Goal: Task Accomplishment & Management: Complete application form

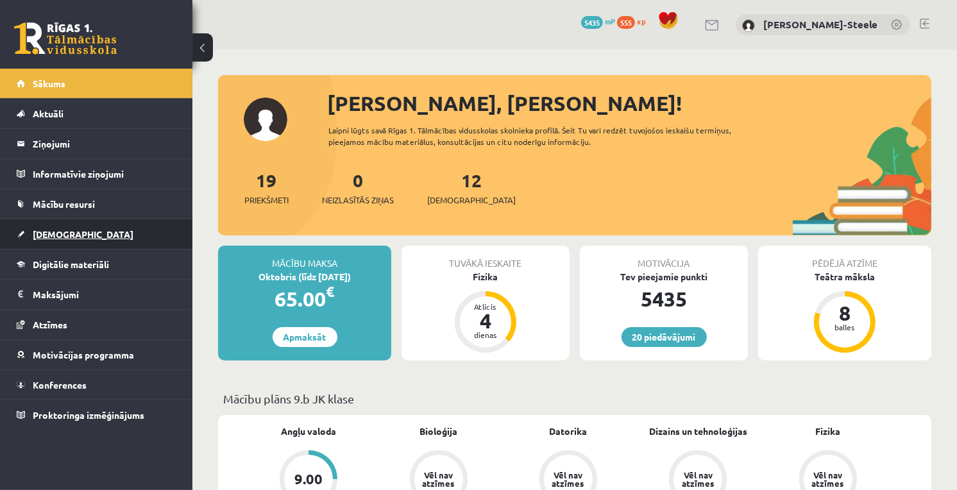
click at [101, 230] on link "[DEMOGRAPHIC_DATA]" at bounding box center [97, 234] width 160 height 30
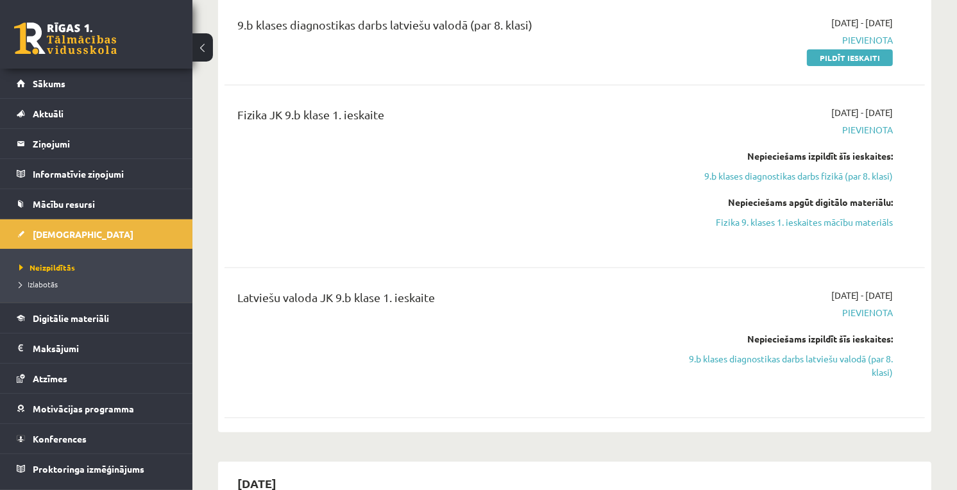
scroll to position [214, 0]
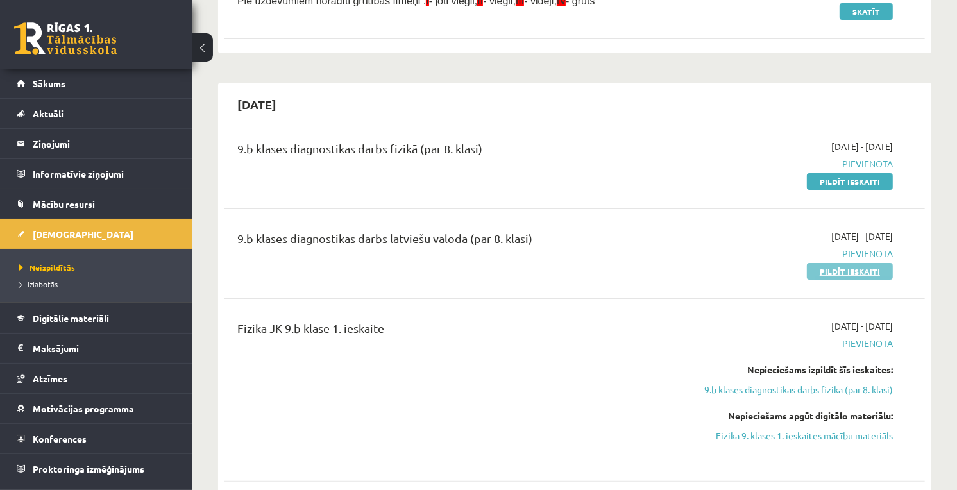
click at [837, 270] on link "Pildīt ieskaiti" at bounding box center [850, 271] width 86 height 17
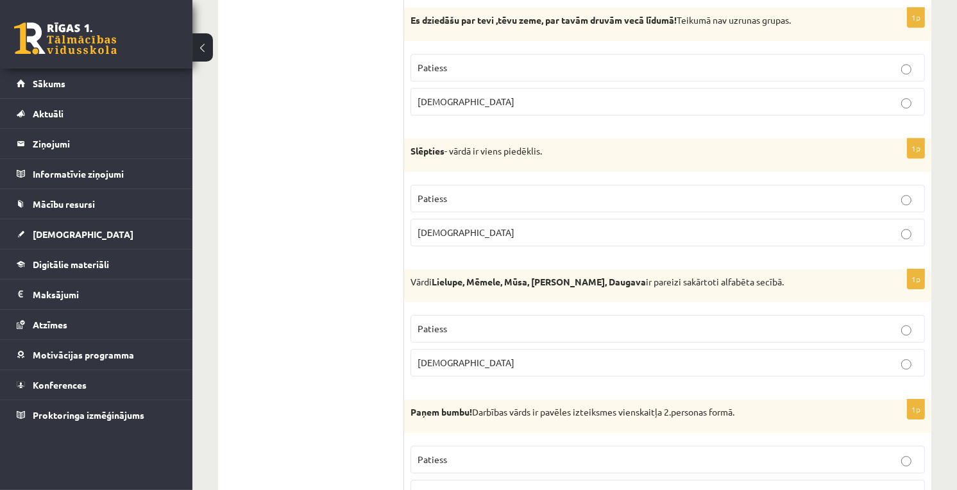
scroll to position [3761, 0]
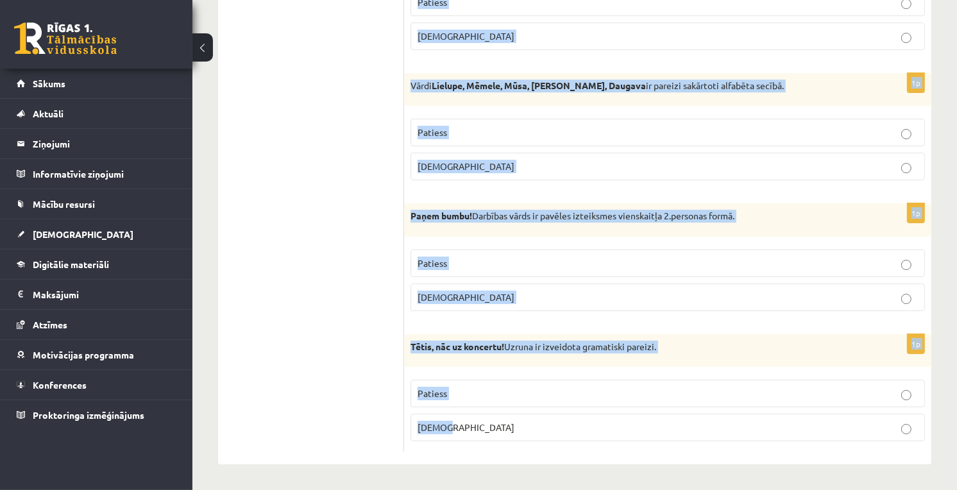
drag, startPoint x: 414, startPoint y: 232, endPoint x: 677, endPoint y: 491, distance: 369.6
copy form "Apgalvojums ir patiess vai aplams? 1p Sākt ir 1. konjugācijas darbības vārds. P…"
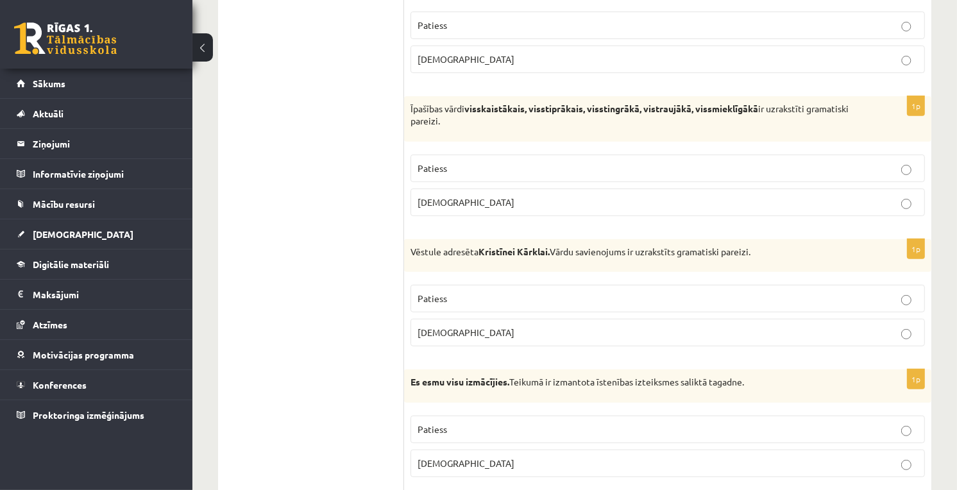
scroll to position [0, 0]
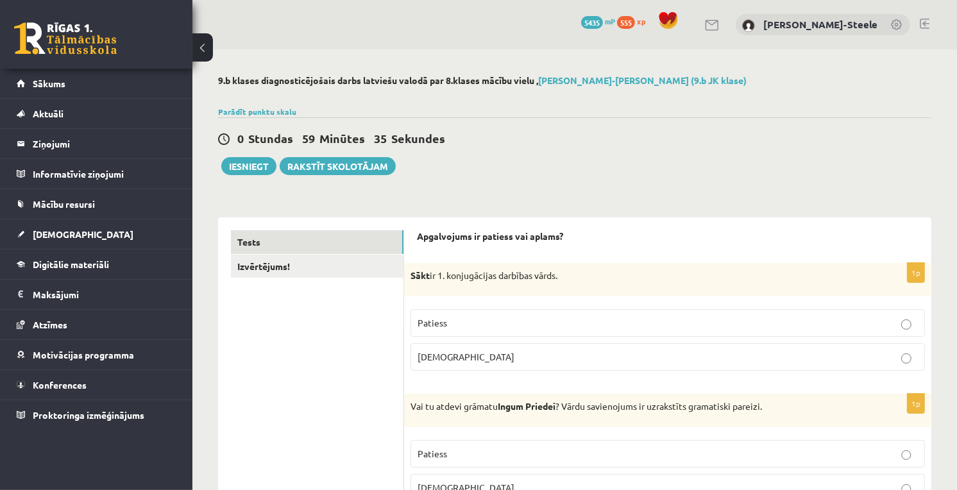
click at [518, 327] on p "Patiess" at bounding box center [668, 322] width 500 height 13
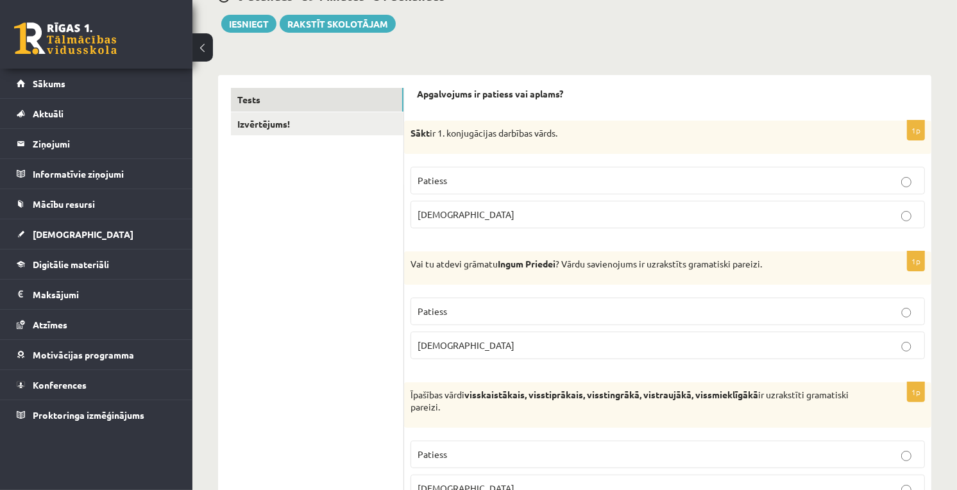
click at [530, 340] on p "Aplams" at bounding box center [668, 345] width 500 height 13
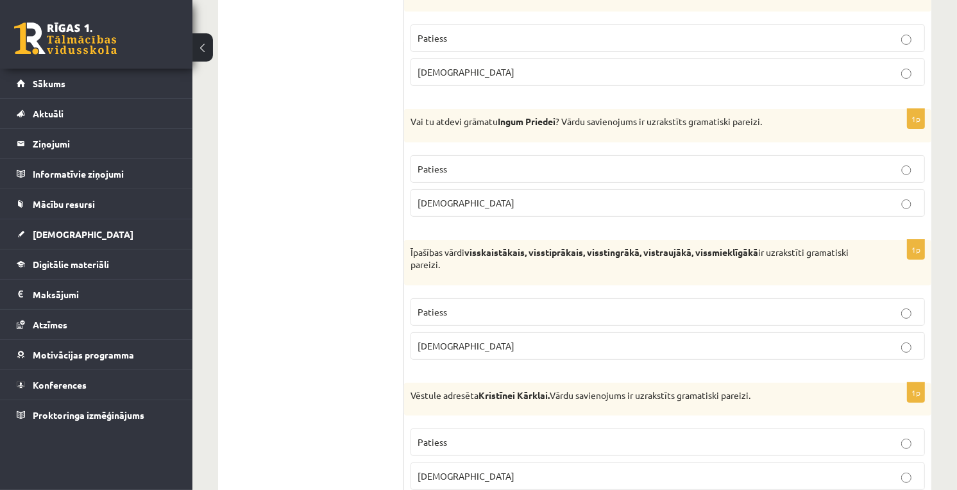
click at [490, 312] on p "Patiess" at bounding box center [668, 311] width 500 height 13
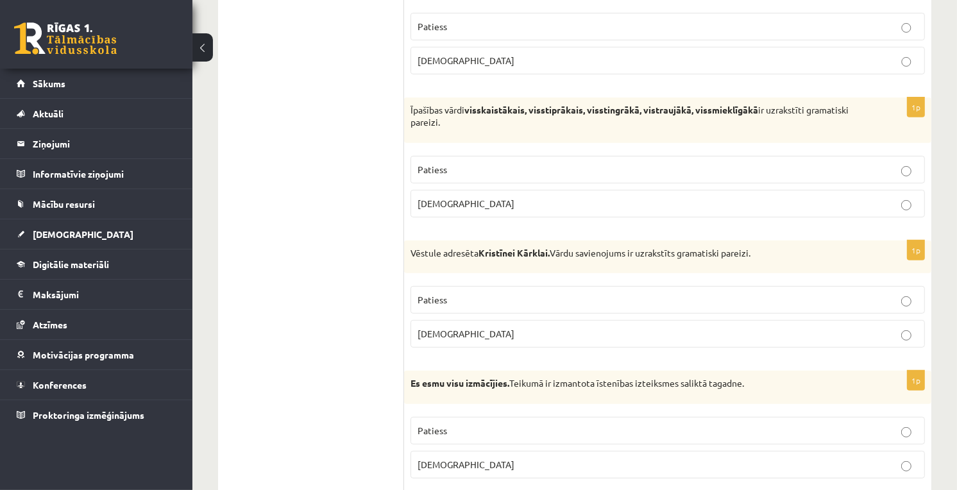
click at [473, 335] on p "Aplams" at bounding box center [668, 333] width 500 height 13
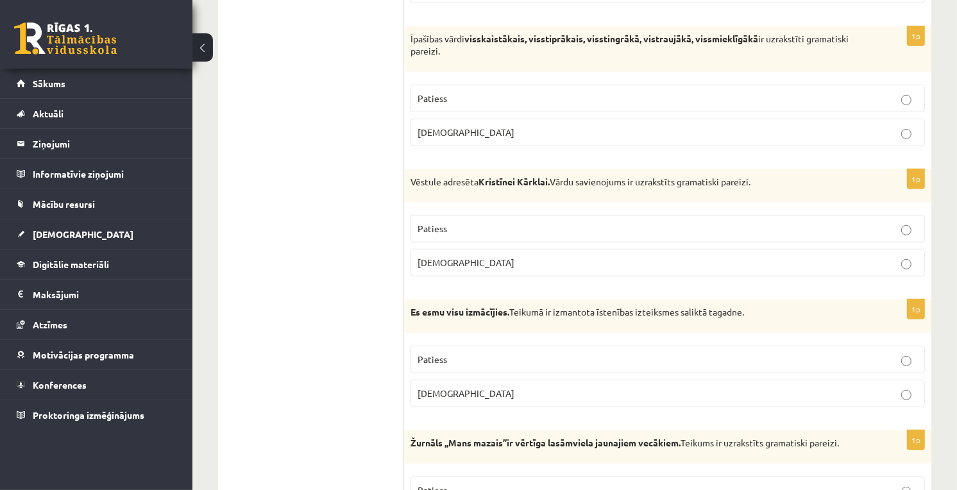
scroll to position [570, 0]
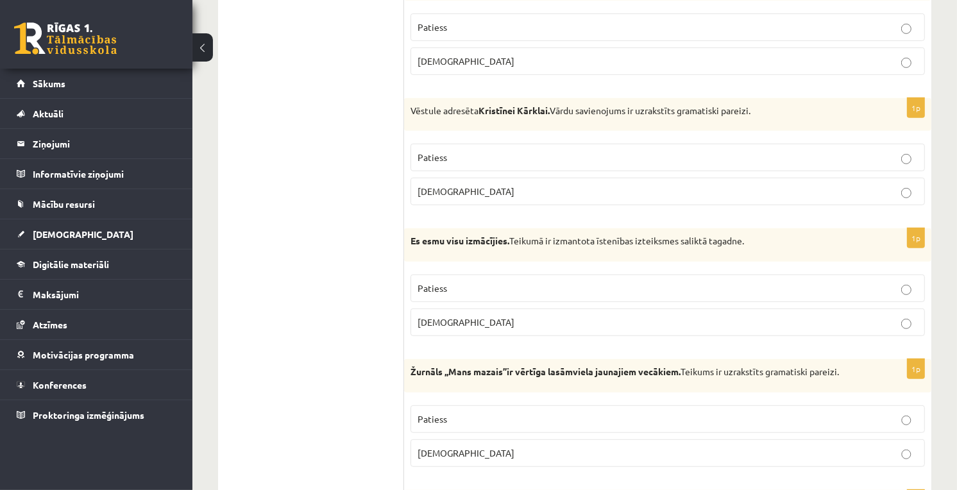
click at [479, 285] on p "Patiess" at bounding box center [668, 288] width 500 height 13
click at [464, 417] on p "Patiess" at bounding box center [668, 418] width 500 height 13
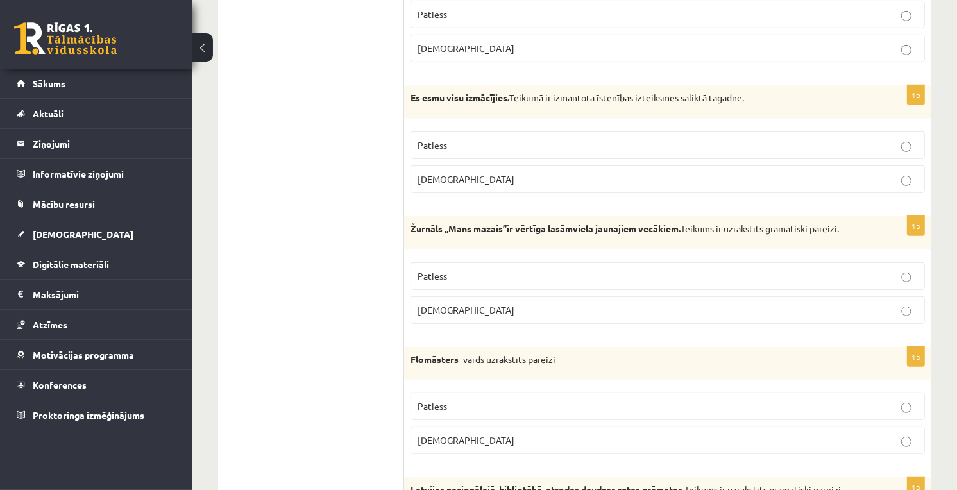
scroll to position [784, 0]
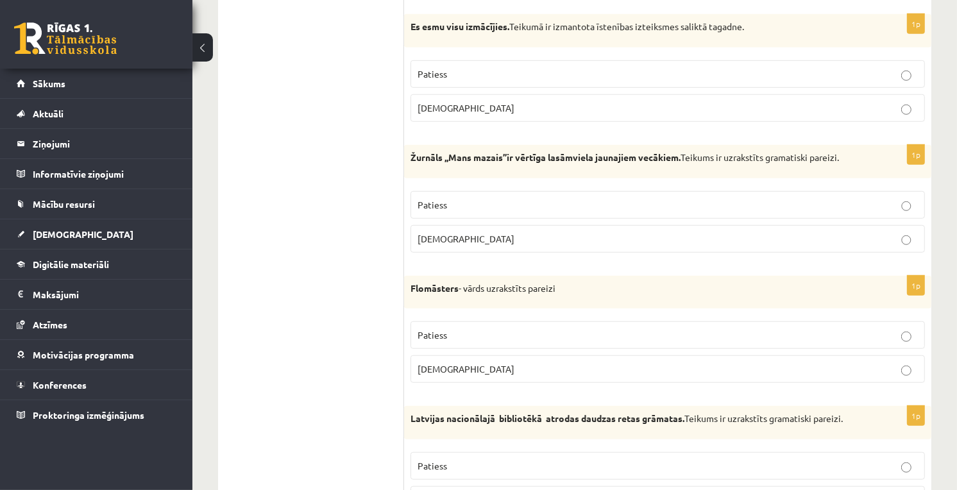
click at [459, 329] on label "Patiess" at bounding box center [668, 335] width 514 height 28
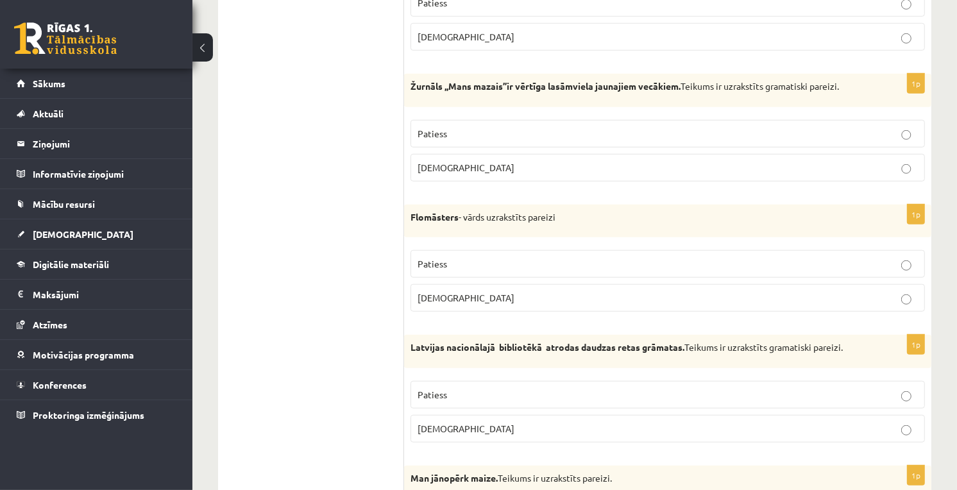
scroll to position [926, 0]
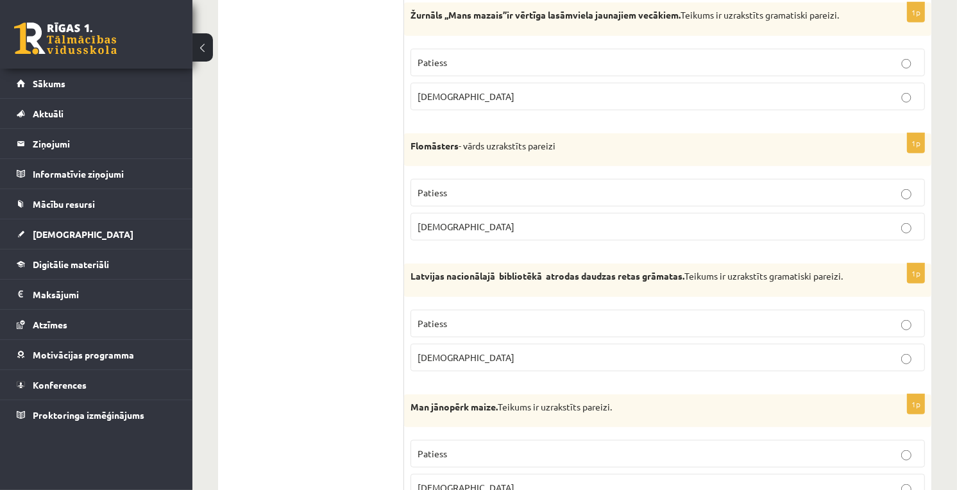
click at [459, 329] on p "Patiess" at bounding box center [668, 323] width 500 height 13
drag, startPoint x: 459, startPoint y: 329, endPoint x: 273, endPoint y: 335, distance: 186.1
click at [484, 450] on p "Patiess" at bounding box center [668, 453] width 500 height 13
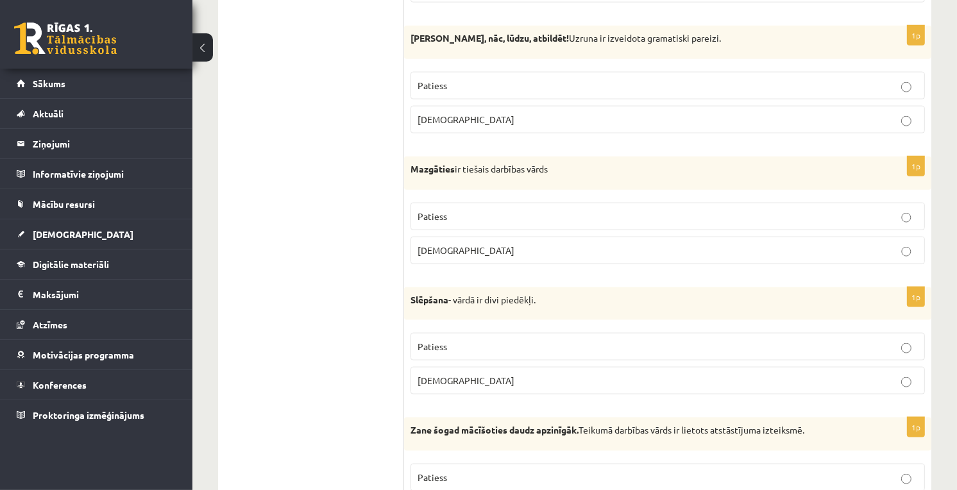
scroll to position [1496, 0]
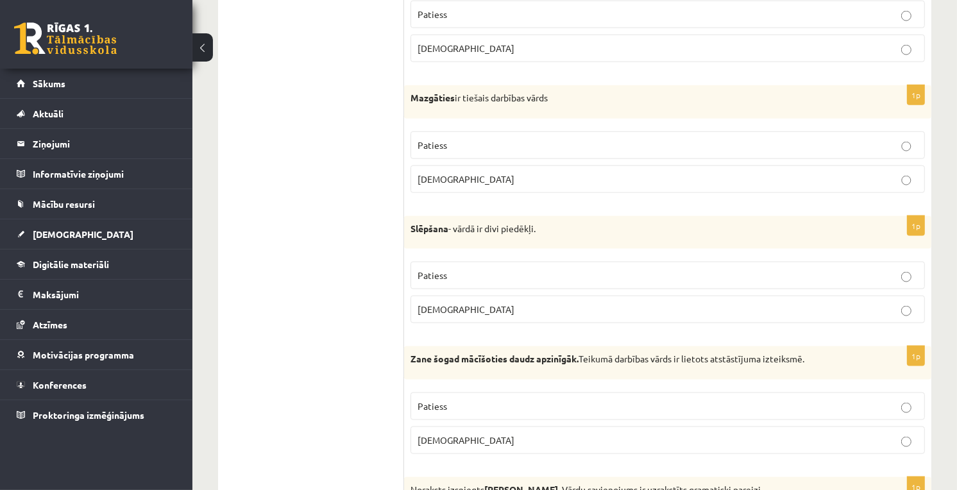
drag, startPoint x: 788, startPoint y: 396, endPoint x: 328, endPoint y: 334, distance: 464.0
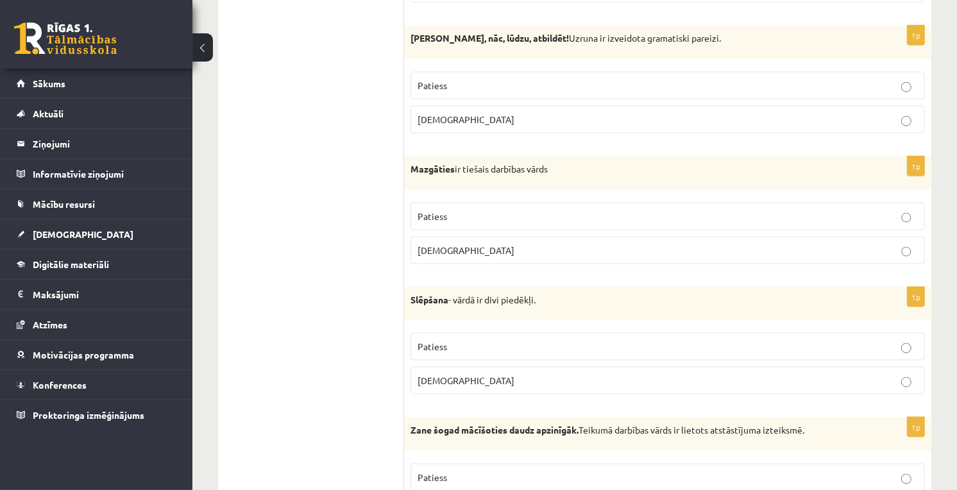
click at [426, 133] on label "Aplams" at bounding box center [668, 120] width 514 height 28
click at [450, 250] on p "Aplams" at bounding box center [668, 250] width 500 height 13
click at [469, 377] on p "Aplams" at bounding box center [668, 380] width 500 height 13
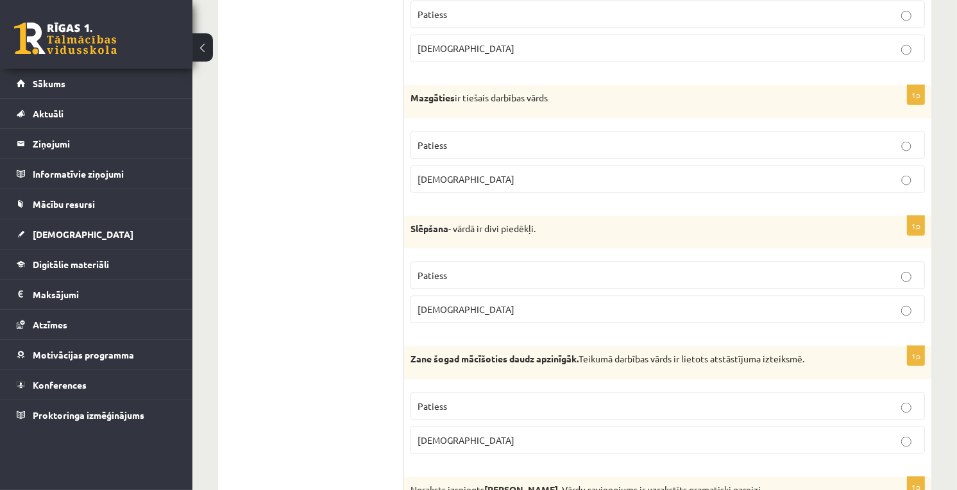
click at [471, 405] on p "Patiess" at bounding box center [668, 406] width 500 height 13
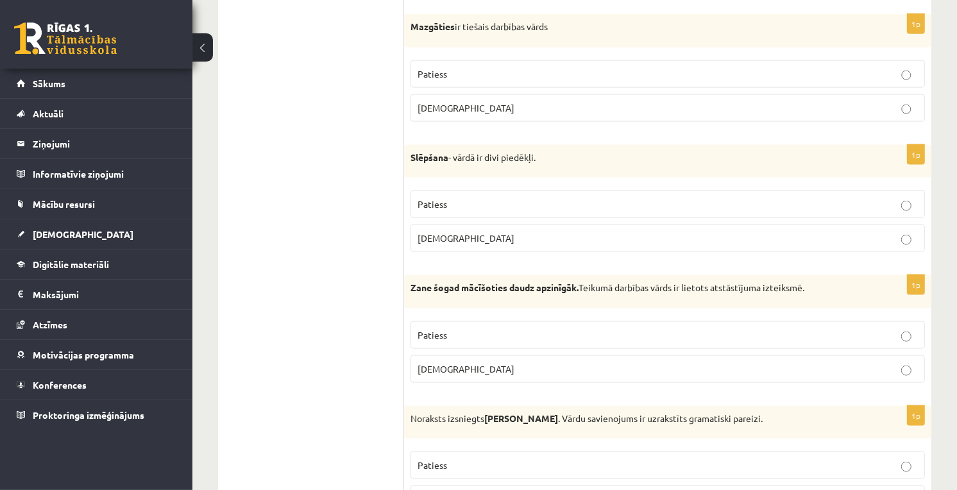
scroll to position [1639, 0]
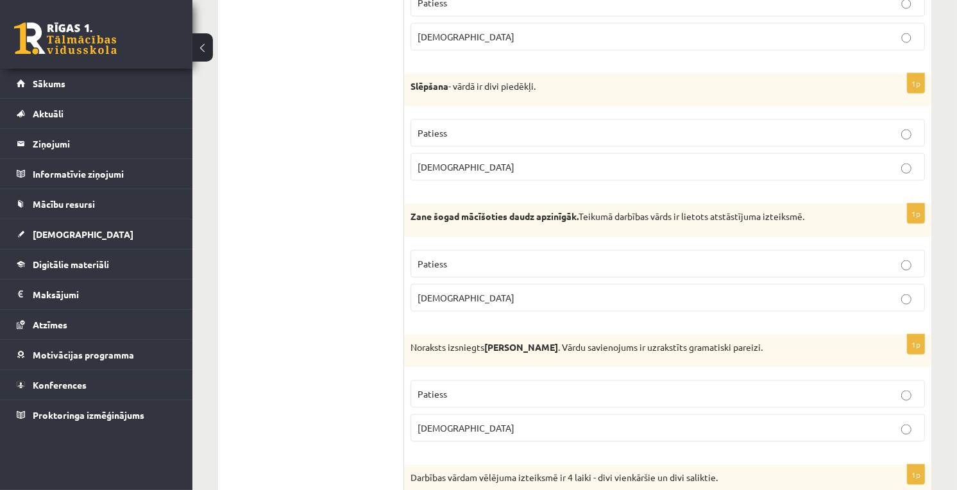
click at [433, 427] on span "Aplams" at bounding box center [466, 428] width 97 height 12
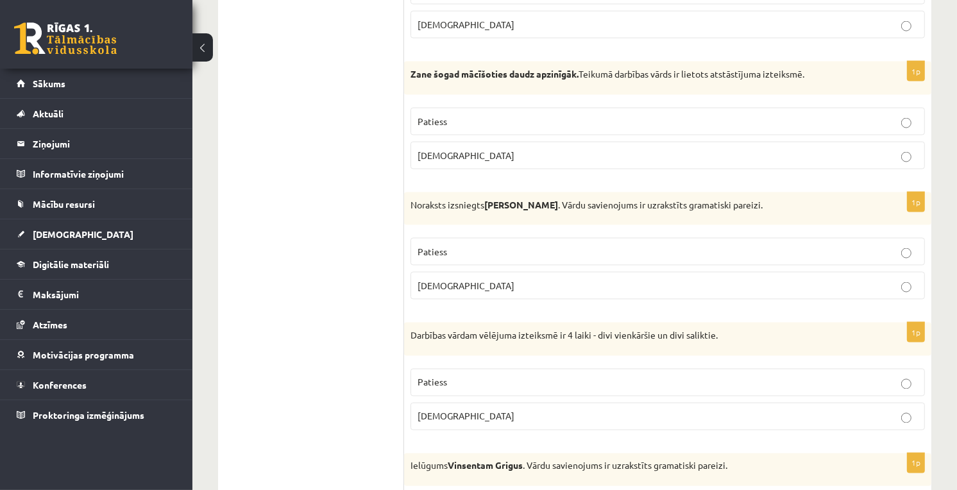
click at [448, 423] on p "Aplams" at bounding box center [668, 416] width 500 height 13
drag, startPoint x: 652, startPoint y: 384, endPoint x: 792, endPoint y: 406, distance: 142.3
drag, startPoint x: 792, startPoint y: 406, endPoint x: 394, endPoint y: 325, distance: 406.6
click at [394, 325] on ul "Tests Izvērtējums!" at bounding box center [317, 430] width 173 height 3963
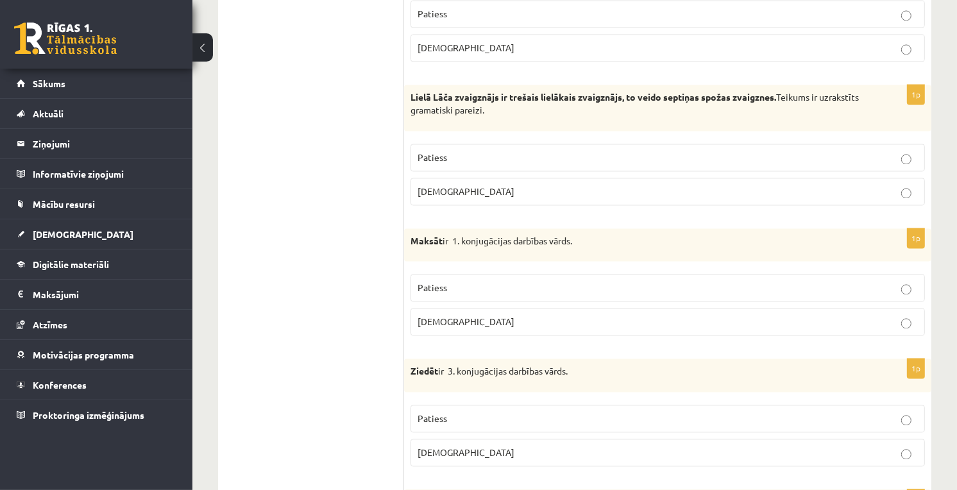
scroll to position [2209, 0]
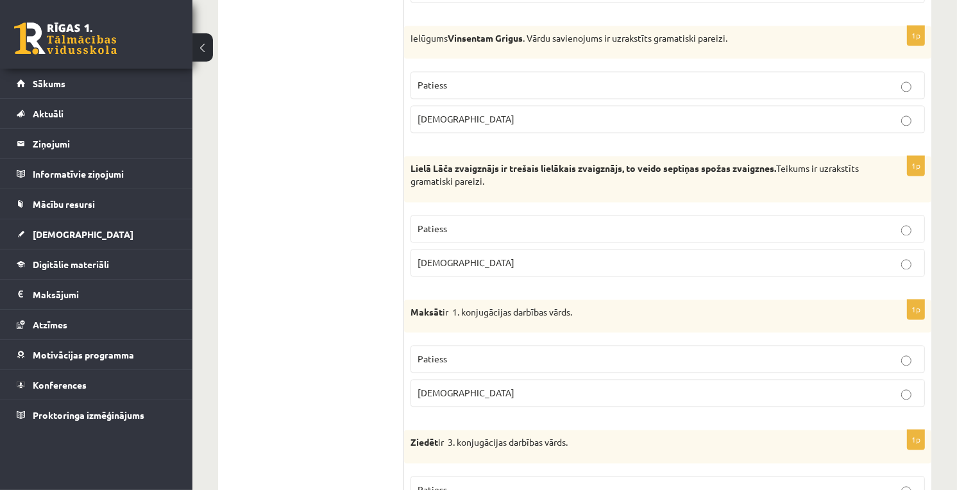
click at [504, 126] on p "Aplams" at bounding box center [668, 118] width 500 height 13
click at [450, 226] on p "Patiess" at bounding box center [668, 228] width 500 height 13
click at [464, 362] on p "Patiess" at bounding box center [668, 358] width 500 height 13
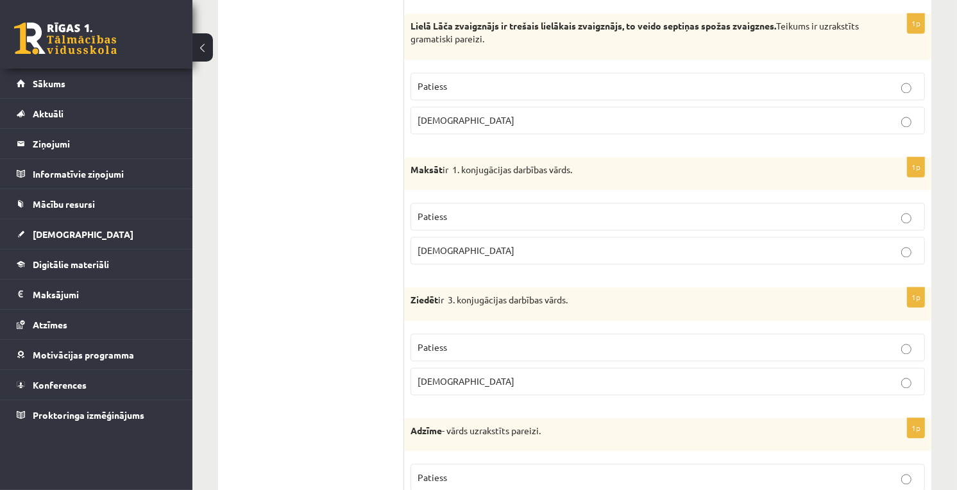
click at [470, 346] on p "Patiess" at bounding box center [668, 347] width 500 height 13
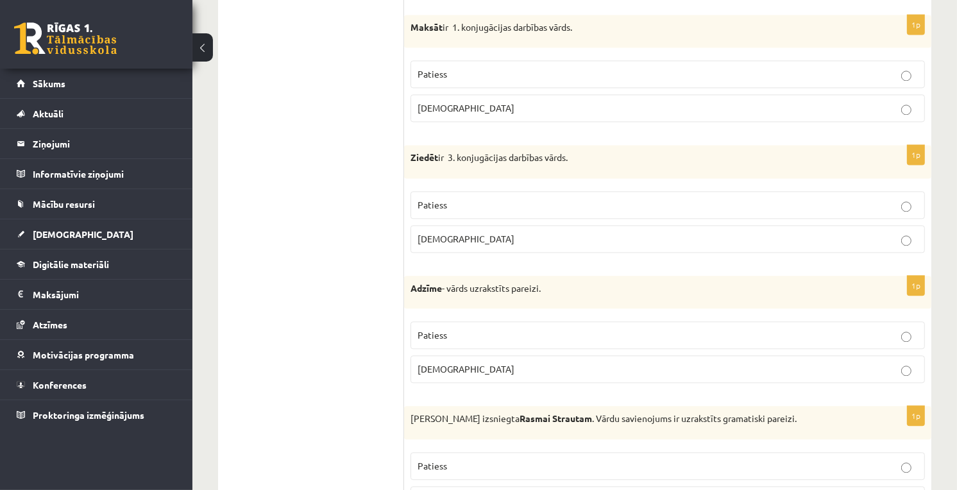
scroll to position [2566, 0]
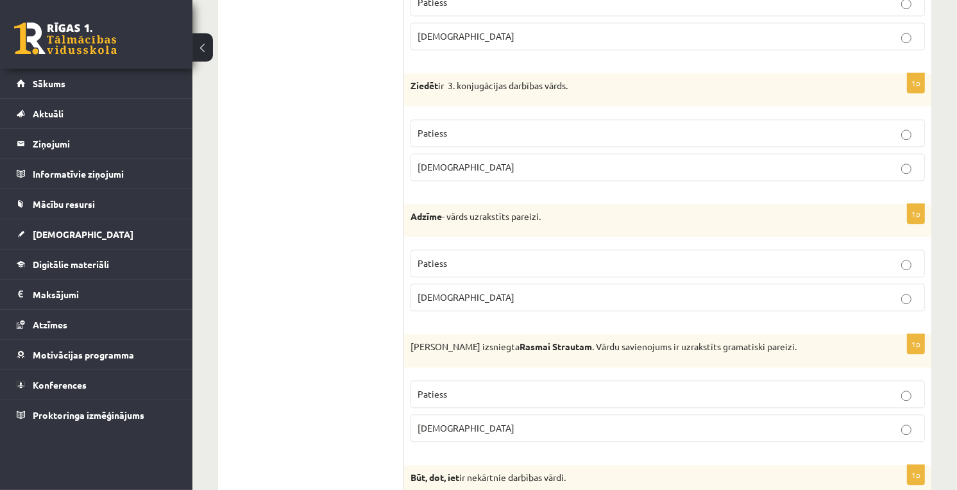
click at [456, 304] on p "Aplams" at bounding box center [668, 297] width 500 height 13
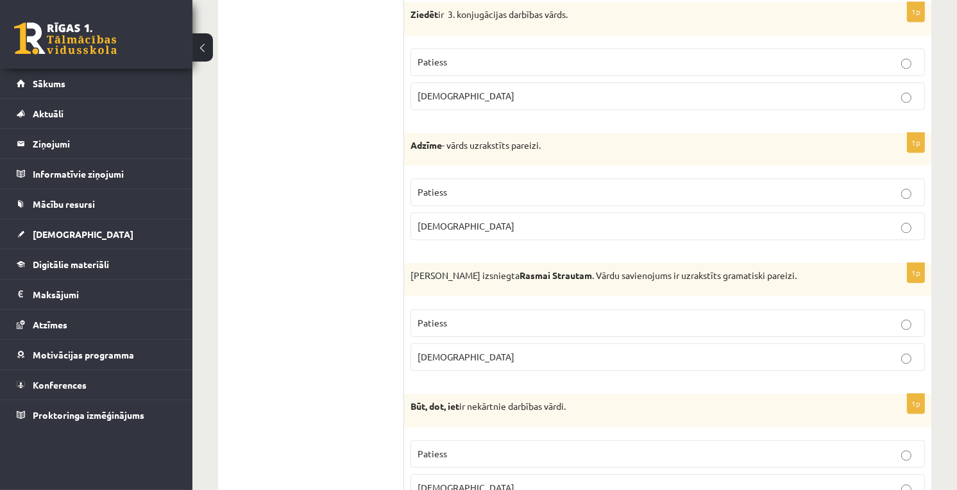
click at [452, 355] on label "Aplams" at bounding box center [668, 357] width 514 height 28
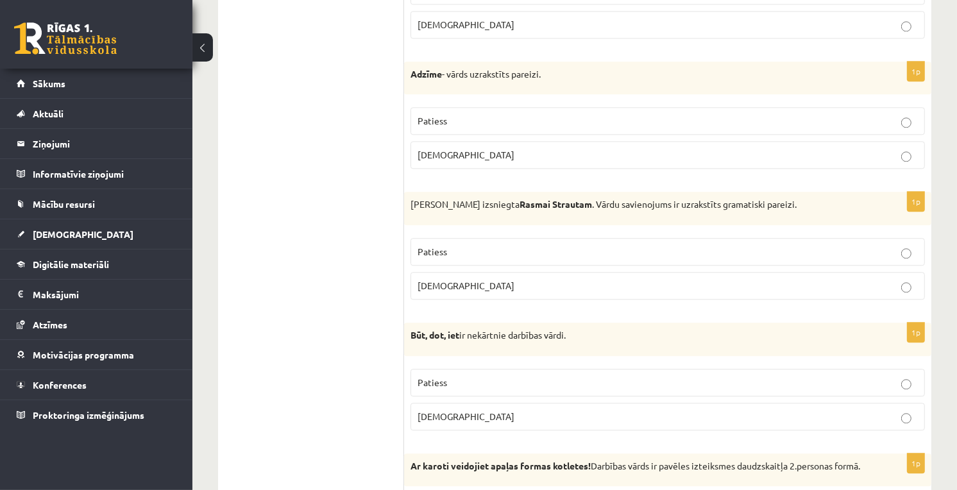
scroll to position [2779, 0]
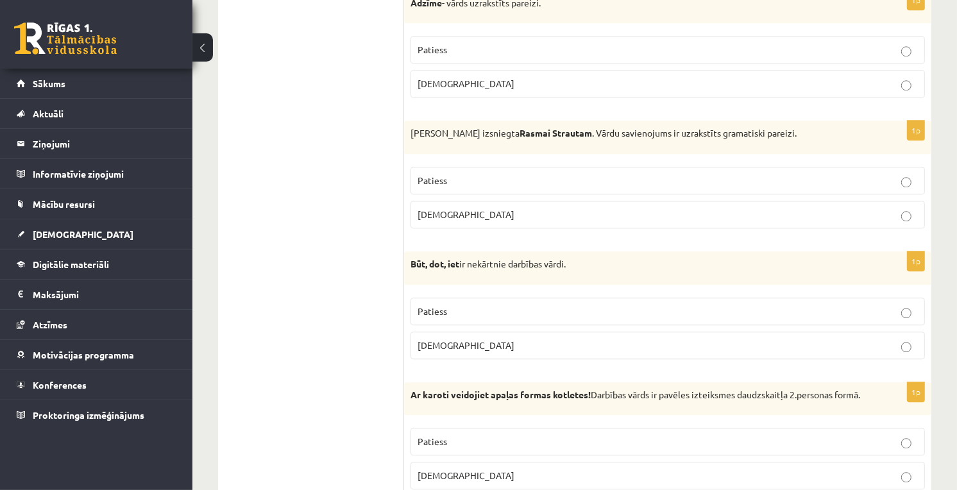
click at [484, 312] on p "Patiess" at bounding box center [668, 311] width 500 height 13
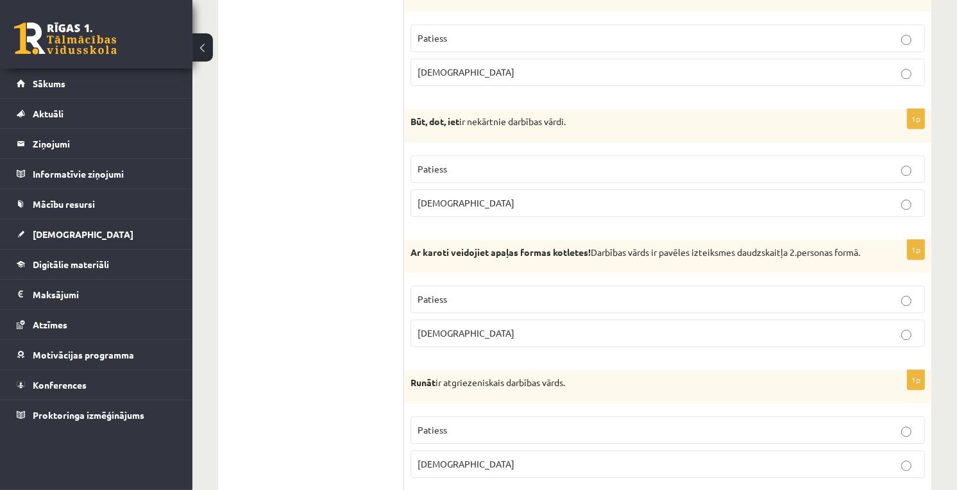
click at [487, 306] on p "Patiess" at bounding box center [668, 298] width 500 height 13
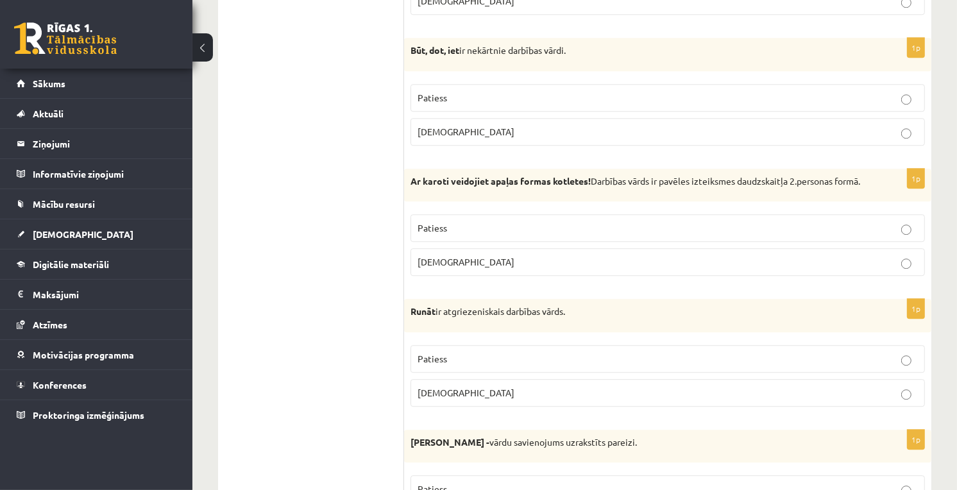
scroll to position [3064, 0]
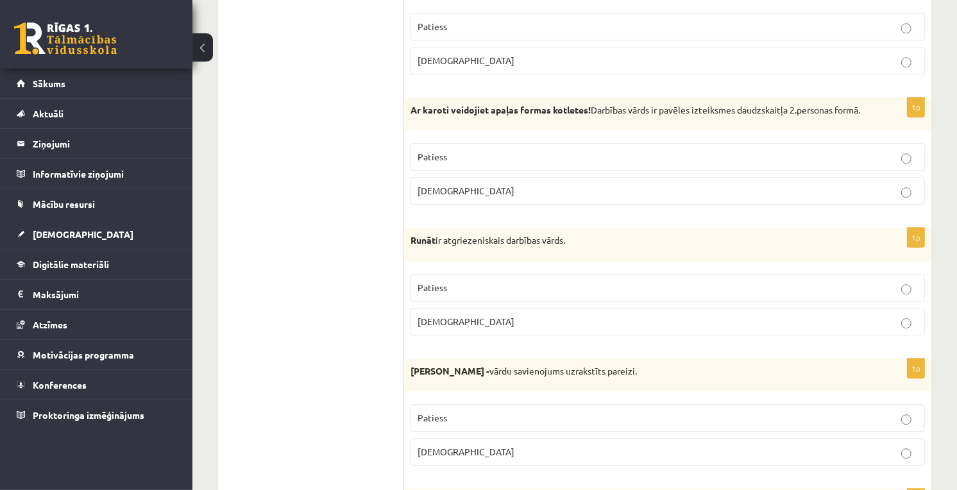
click at [479, 328] on p "Aplams" at bounding box center [668, 321] width 500 height 13
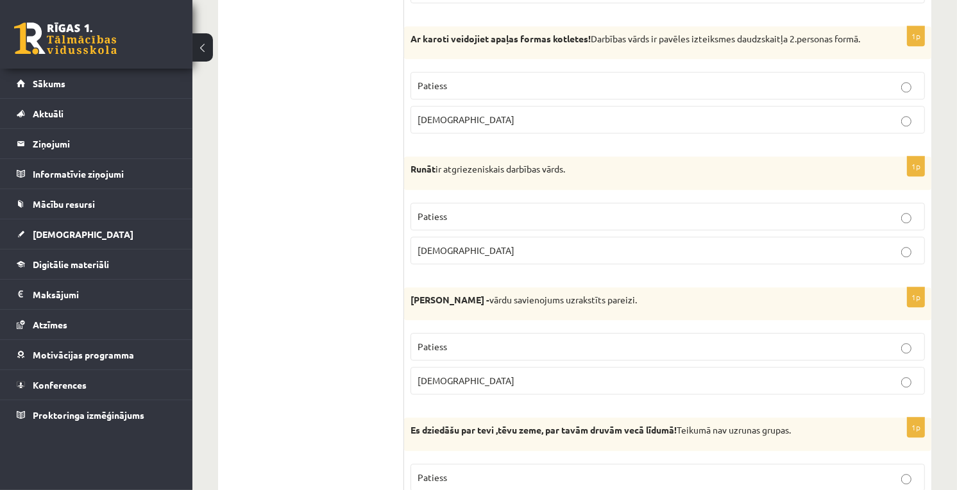
scroll to position [3207, 0]
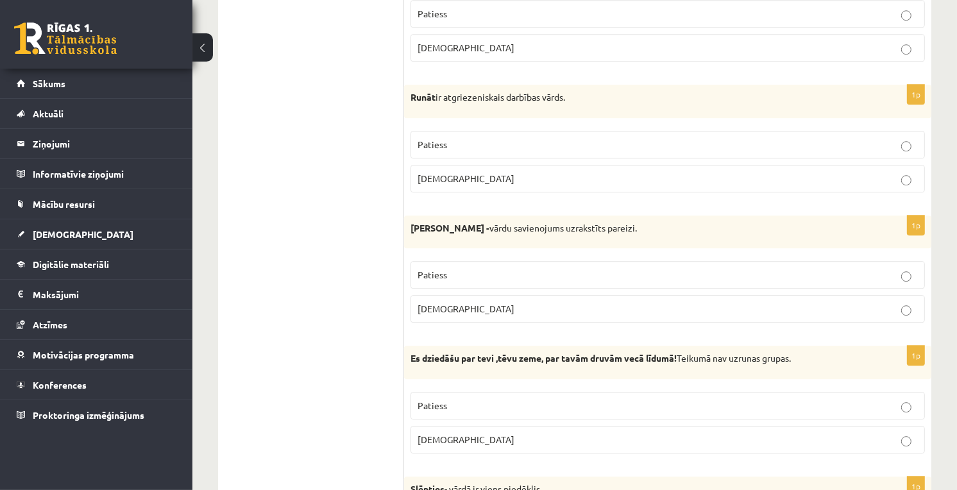
click at [475, 316] on p "Aplams" at bounding box center [668, 308] width 500 height 13
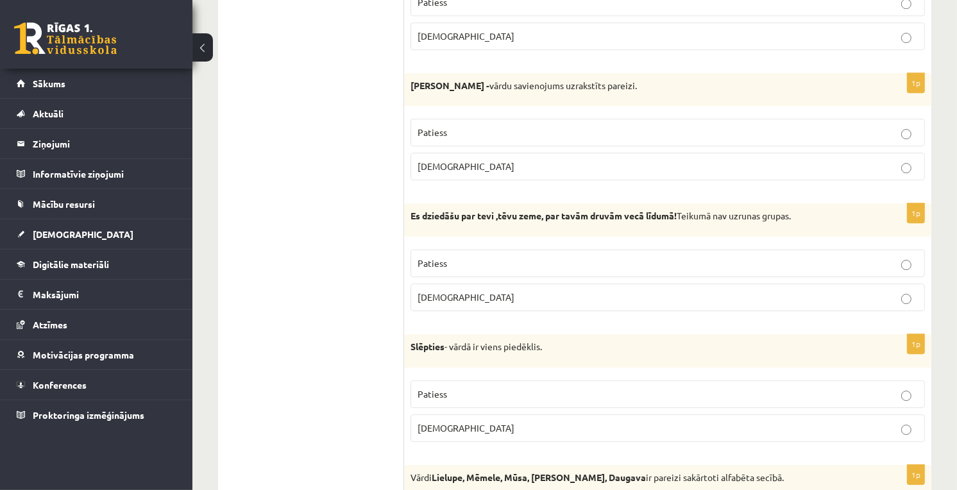
click at [484, 304] on p "Aplams" at bounding box center [668, 297] width 500 height 13
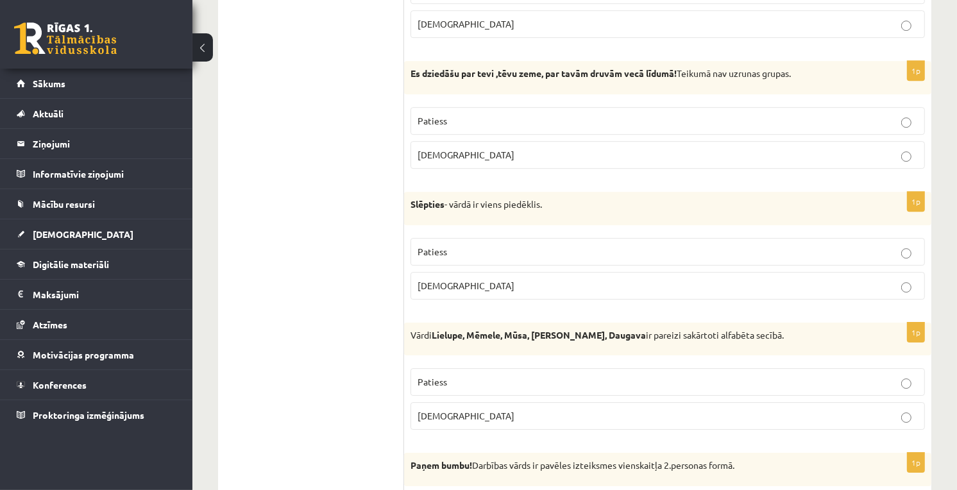
click at [499, 258] on p "Patiess" at bounding box center [668, 251] width 500 height 13
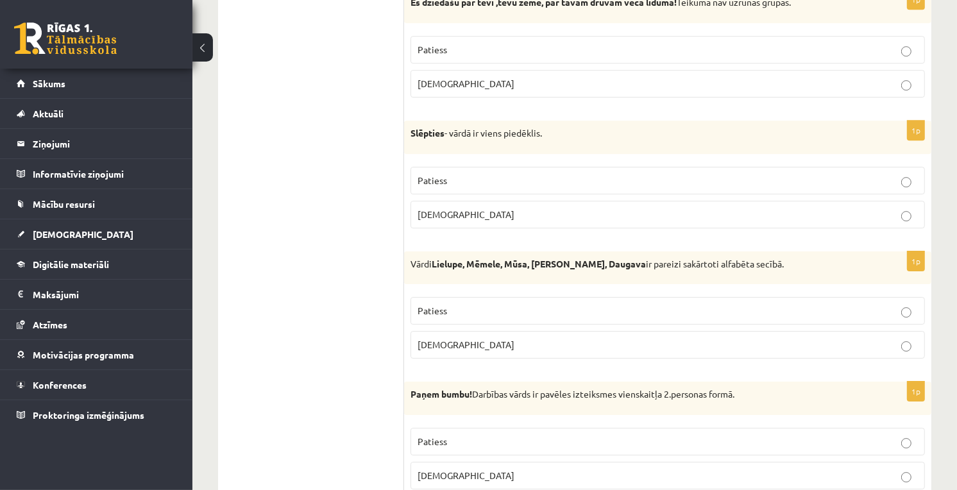
scroll to position [3634, 0]
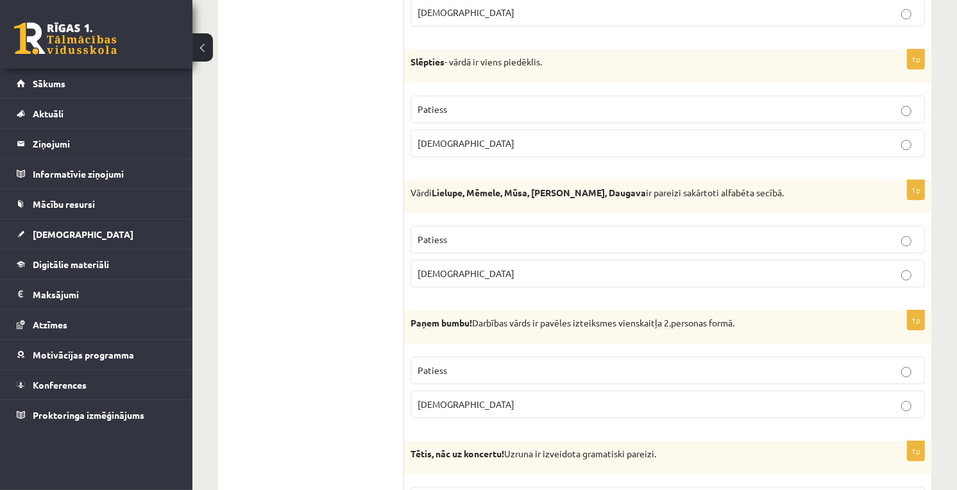
click at [478, 280] on p "Aplams" at bounding box center [668, 273] width 500 height 13
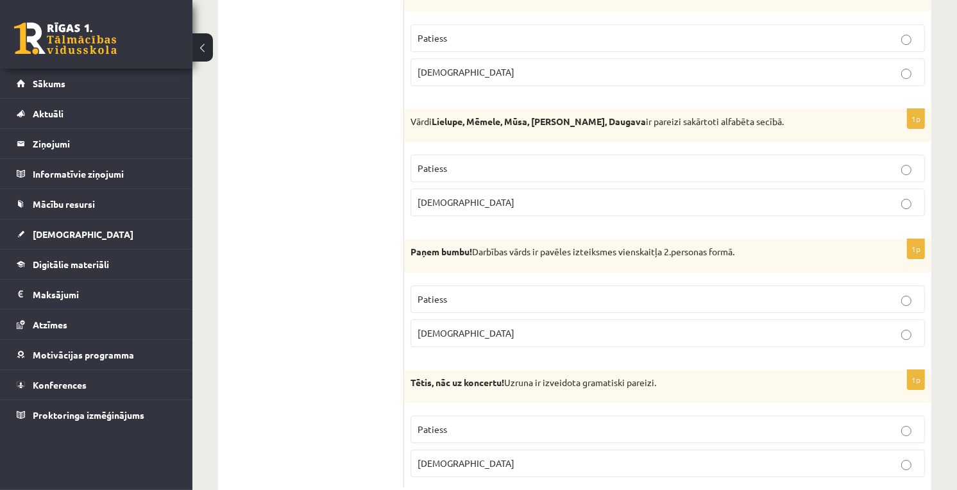
click at [457, 308] on label "Patiess" at bounding box center [668, 299] width 514 height 28
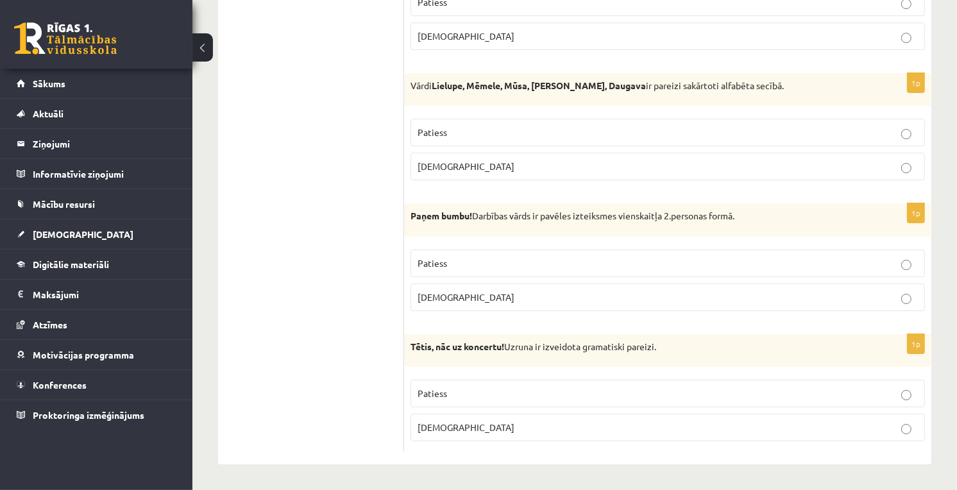
click at [447, 391] on p "Patiess" at bounding box center [668, 393] width 500 height 13
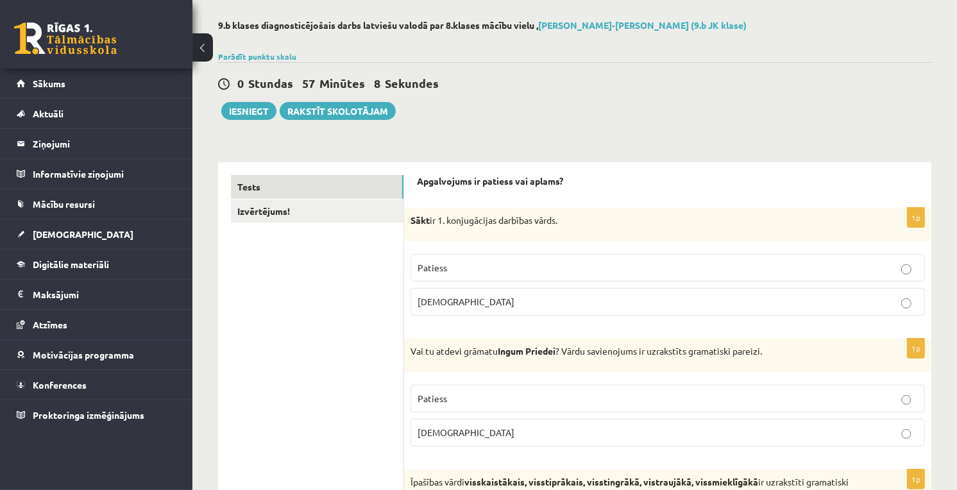
scroll to position [0, 0]
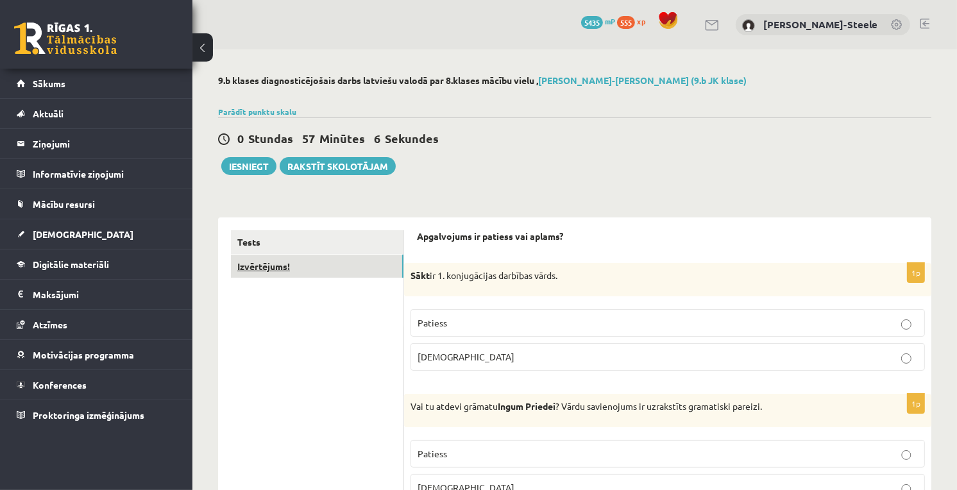
click at [353, 278] on link "Izvērtējums!" at bounding box center [317, 267] width 173 height 24
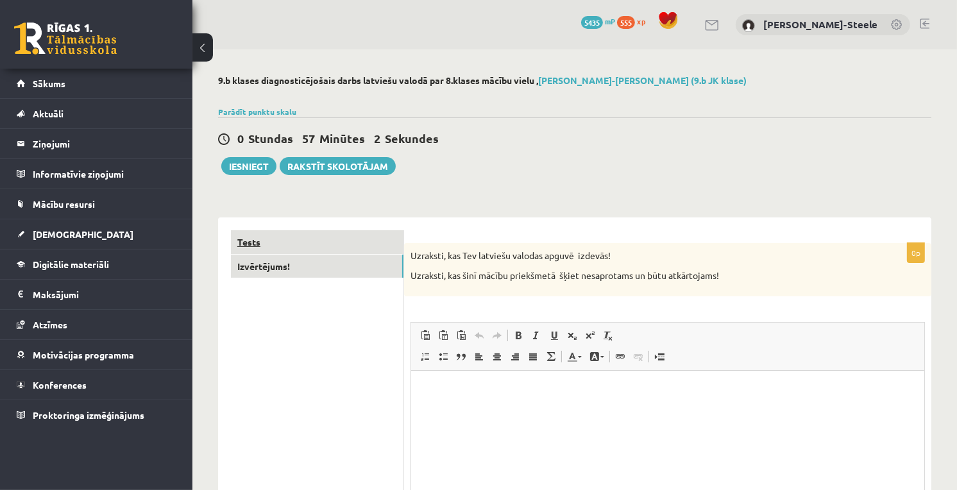
click at [346, 249] on link "Tests" at bounding box center [317, 242] width 173 height 24
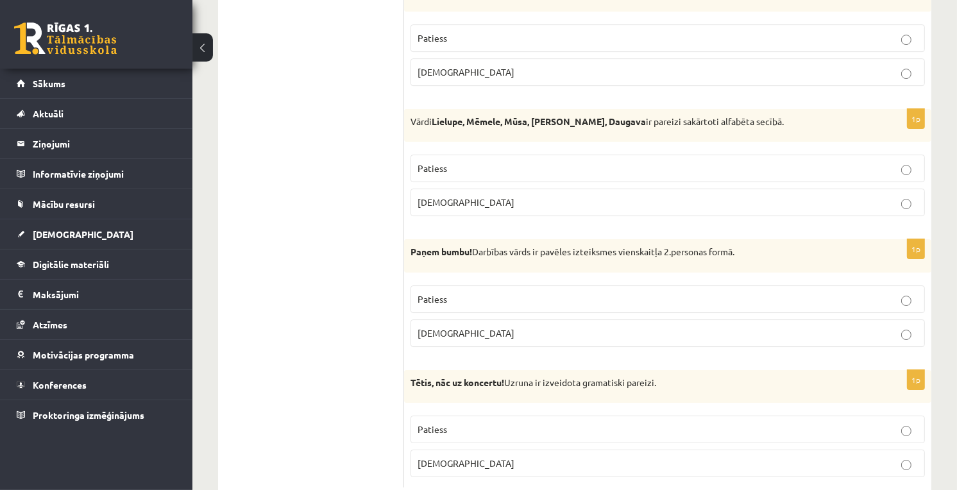
scroll to position [3762, 0]
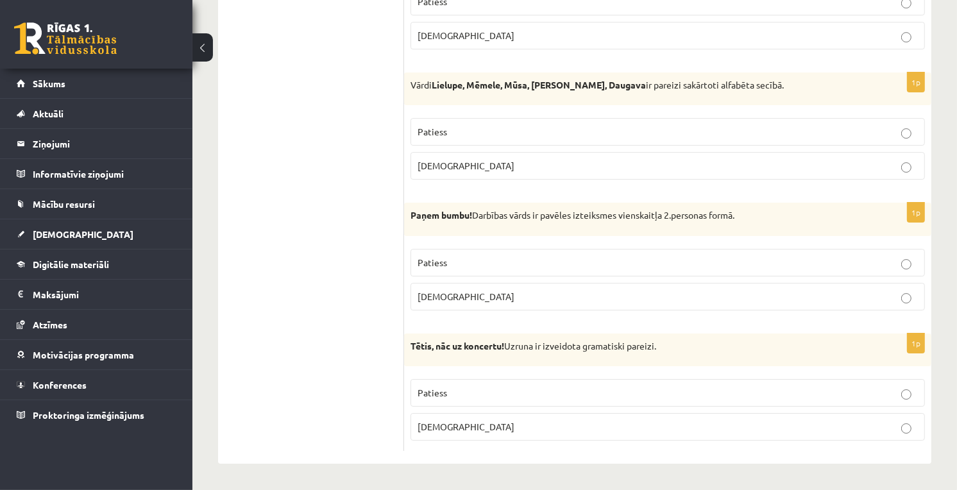
click at [579, 439] on label "Aplams" at bounding box center [668, 427] width 514 height 28
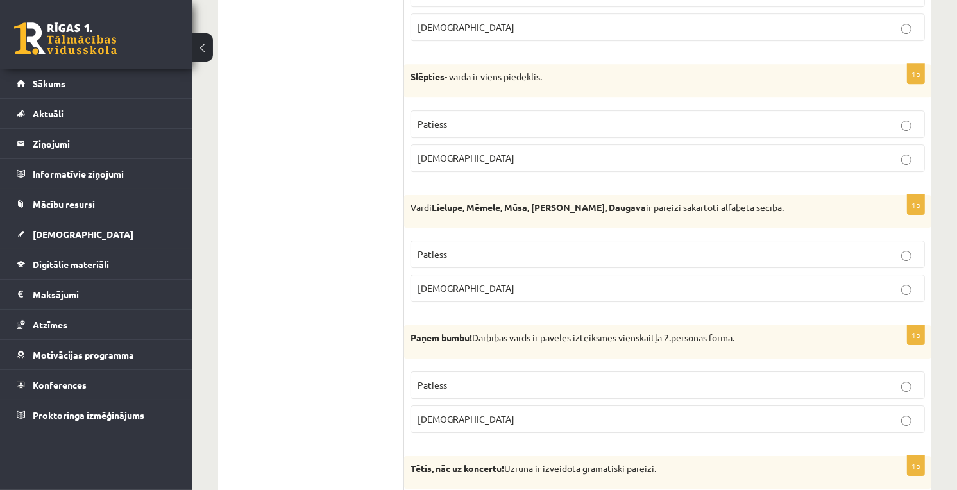
scroll to position [3548, 0]
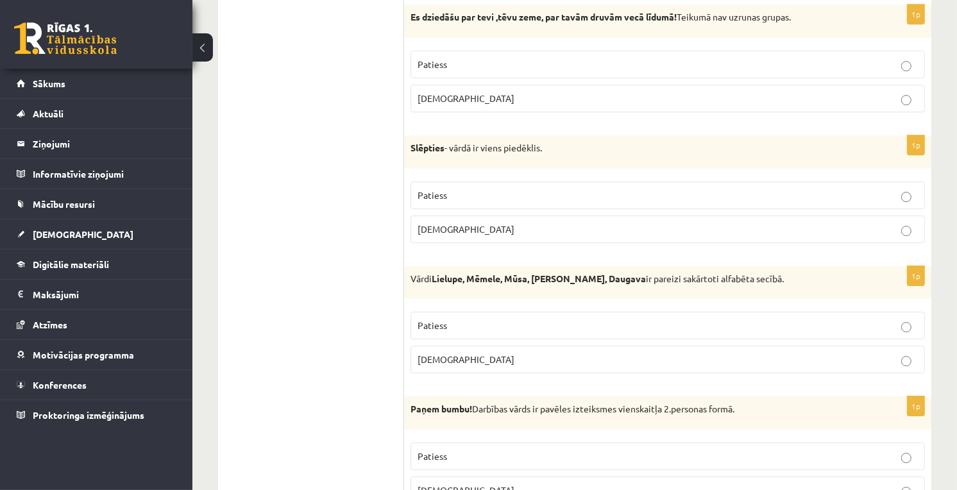
click at [453, 169] on div "Slēpties - vārdā ir viens piedēklis." at bounding box center [667, 151] width 527 height 33
drag, startPoint x: 433, startPoint y: 169, endPoint x: 414, endPoint y: 172, distance: 18.9
click at [414, 155] on p "Slēpties - vārdā ir viens piedēklis." at bounding box center [636, 148] width 450 height 13
drag, startPoint x: 414, startPoint y: 172, endPoint x: 520, endPoint y: 195, distance: 108.3
click at [520, 195] on fieldset "Patiess Aplams" at bounding box center [668, 211] width 514 height 72
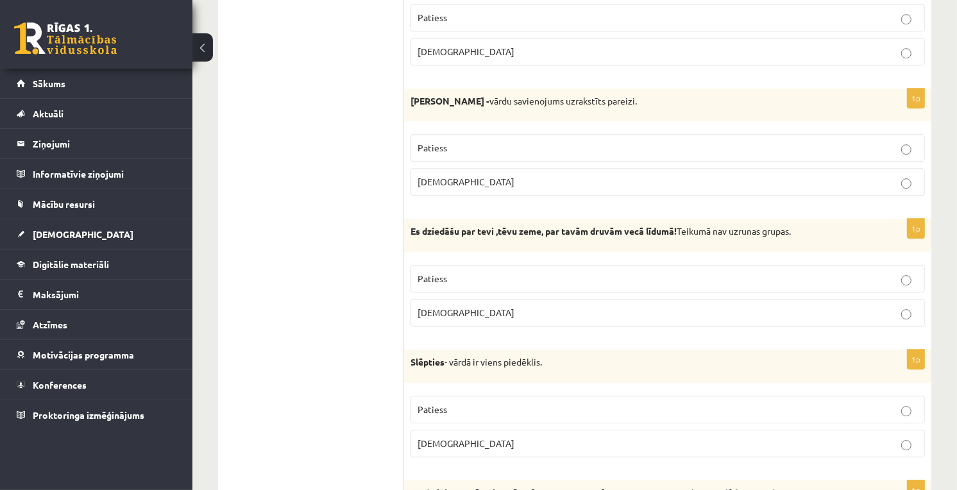
scroll to position [3263, 0]
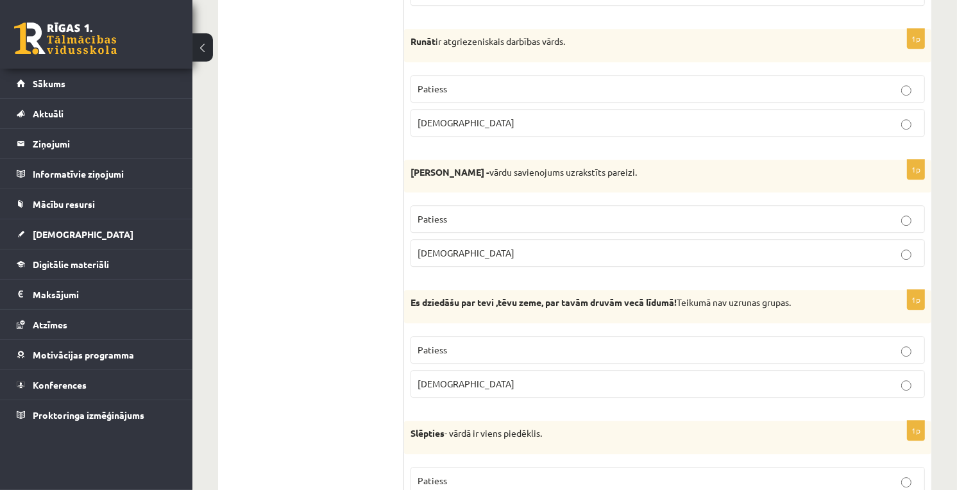
click at [534, 357] on label "Patiess" at bounding box center [668, 350] width 514 height 28
drag, startPoint x: 402, startPoint y: 322, endPoint x: 611, endPoint y: 351, distance: 211.1
drag, startPoint x: 611, startPoint y: 351, endPoint x: 420, endPoint y: 331, distance: 191.5
click at [420, 323] on div "Es dziedāšu par tevi ,tēvu zeme, par tavām druvām vecā līdumā! Teikumā nav uzru…" at bounding box center [667, 306] width 527 height 33
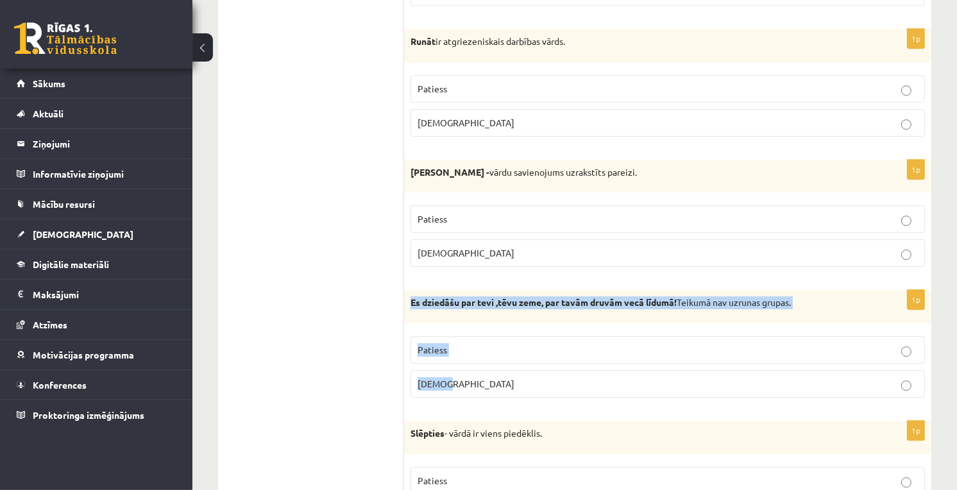
drag, startPoint x: 408, startPoint y: 321, endPoint x: 781, endPoint y: 386, distance: 378.4
click at [781, 386] on div "1p Es dziedāšu par tevi ,tēvu zeme, par tavām druvām vecā līdumā! Teikumā nav u…" at bounding box center [667, 349] width 527 height 118
copy div "Es dziedāšu par tevi ,tēvu zeme, par tavām druvām vecā līdumā! Teikumā nav uzru…"
click at [754, 309] on p "Es dziedāšu par tevi ,tēvu zeme, par tavām druvām vecā līdumā! Teikumā nav uzru…" at bounding box center [636, 302] width 450 height 13
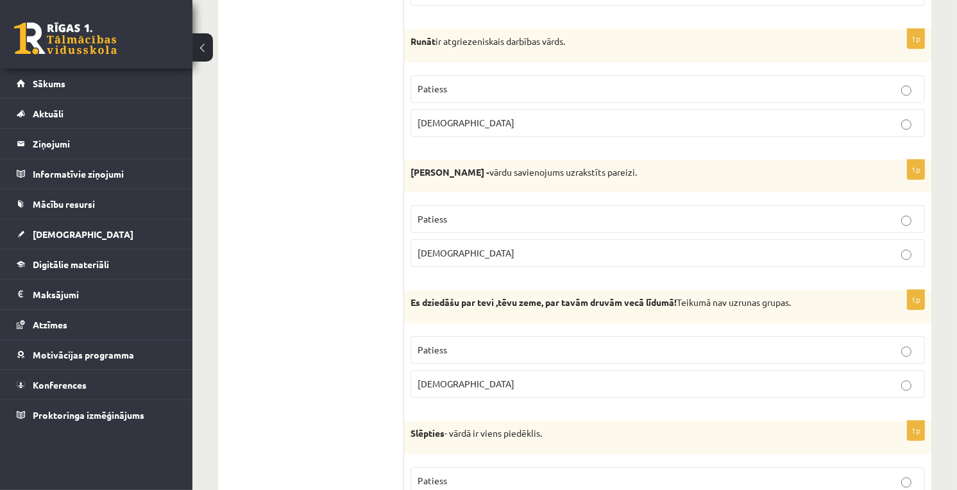
click at [765, 391] on p "Aplams" at bounding box center [668, 383] width 500 height 13
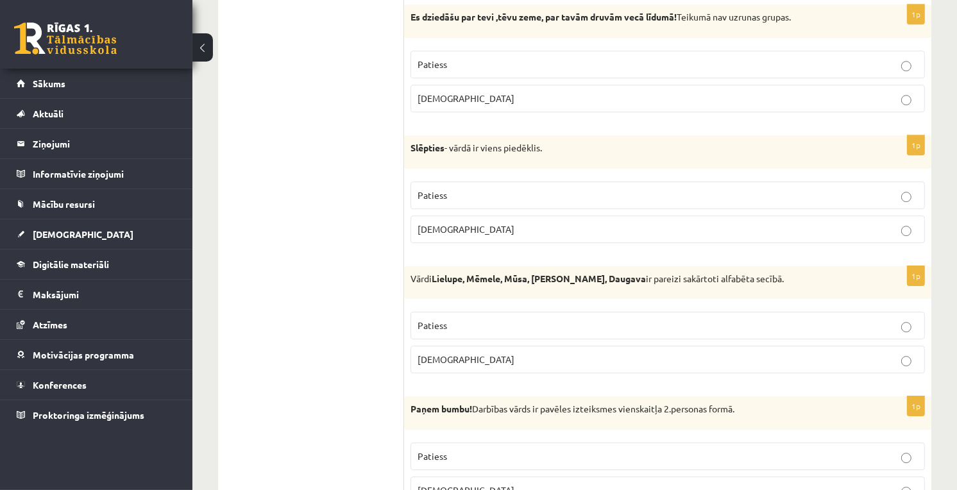
scroll to position [3334, 0]
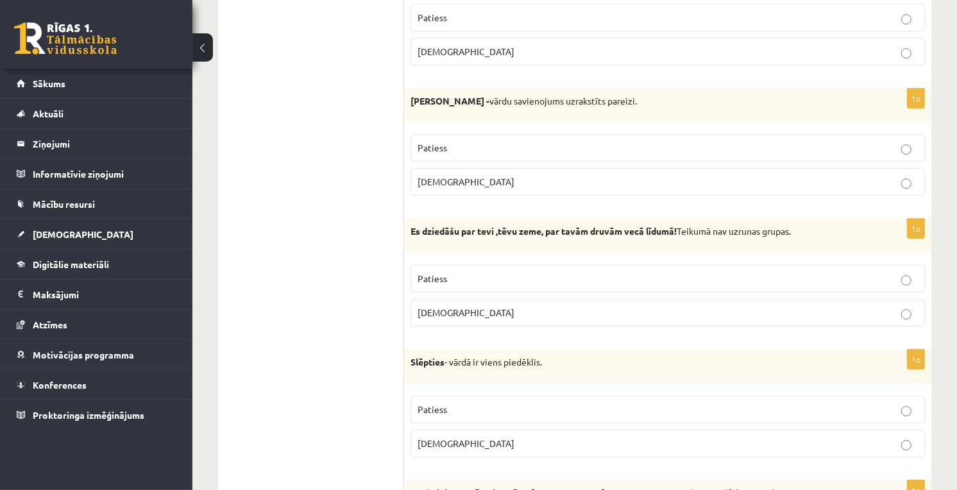
click at [558, 326] on label "Aplams" at bounding box center [668, 313] width 514 height 28
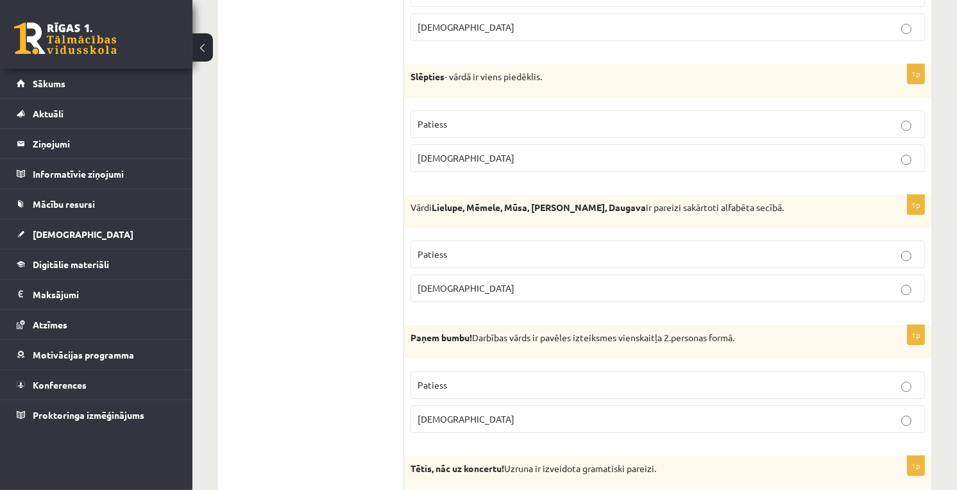
scroll to position [3762, 0]
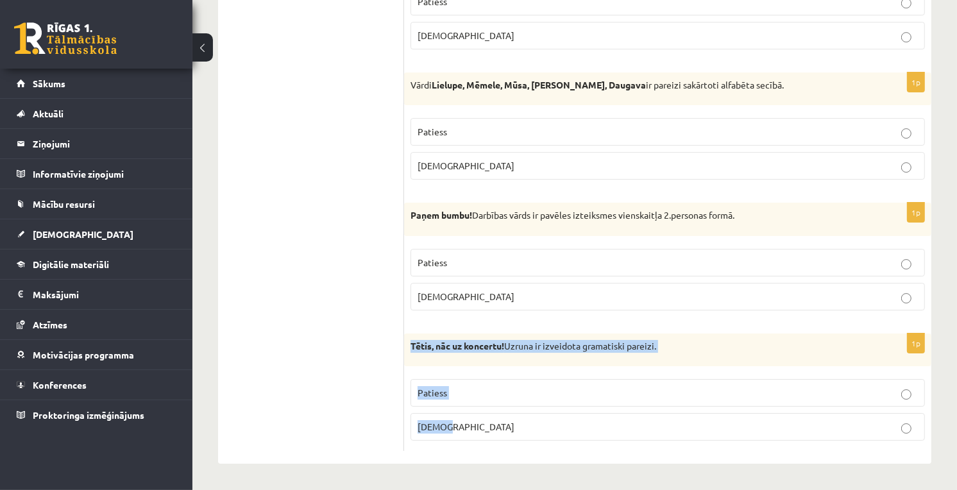
drag, startPoint x: 411, startPoint y: 345, endPoint x: 668, endPoint y: 426, distance: 269.0
click at [668, 426] on div "1p Tētis, nāc uz koncertu! Uzruna ir izveidota gramatiski pareizi. Patiess Apla…" at bounding box center [667, 393] width 527 height 118
copy div "Tētis, nāc uz koncertu! Uzruna ir izveidota gramatiski pareizi. Patiess Aplams"
click at [556, 340] on p "Tētis, nāc uz koncertu! Uzruna ir izveidota gramatiski pareizi." at bounding box center [636, 346] width 450 height 13
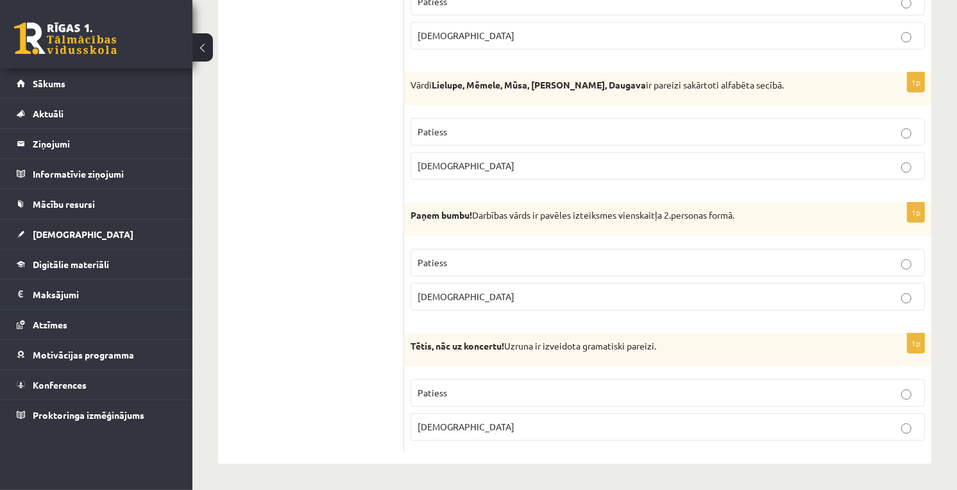
scroll to position [3263, 0]
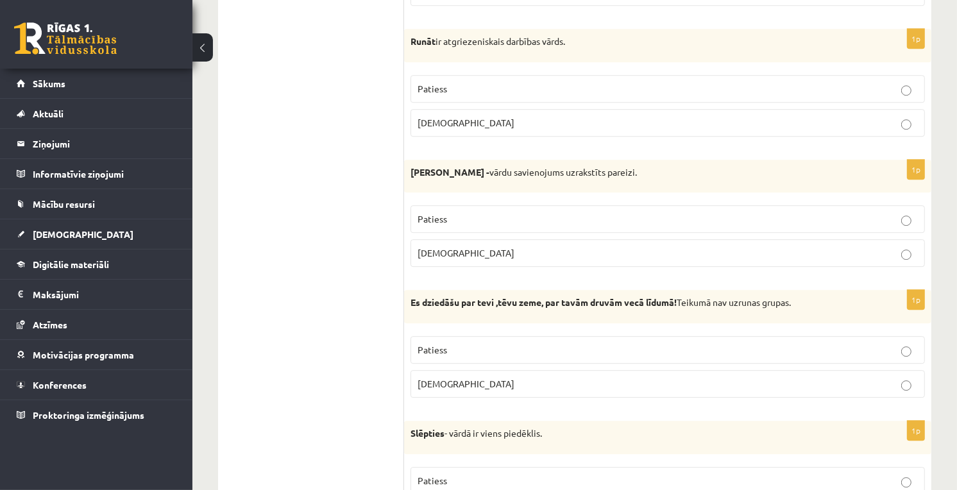
drag, startPoint x: 328, startPoint y: 336, endPoint x: 346, endPoint y: 302, distance: 38.8
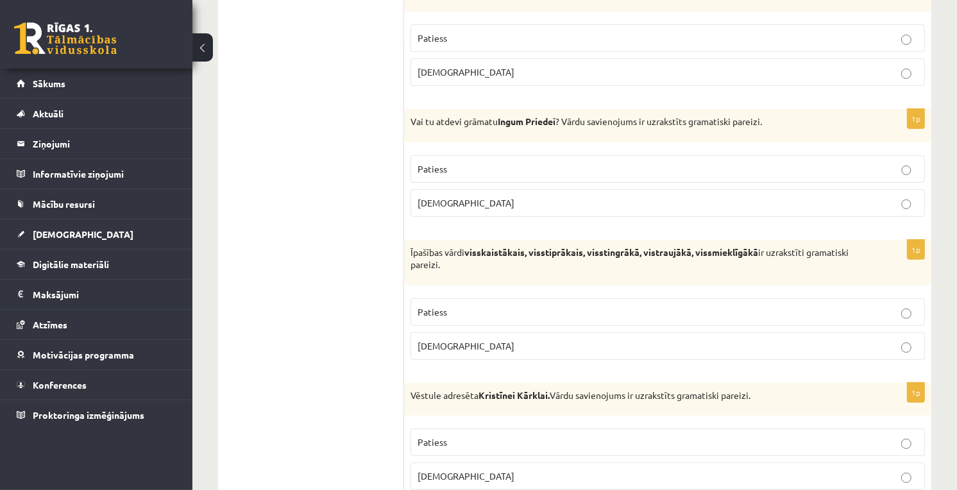
scroll to position [356, 0]
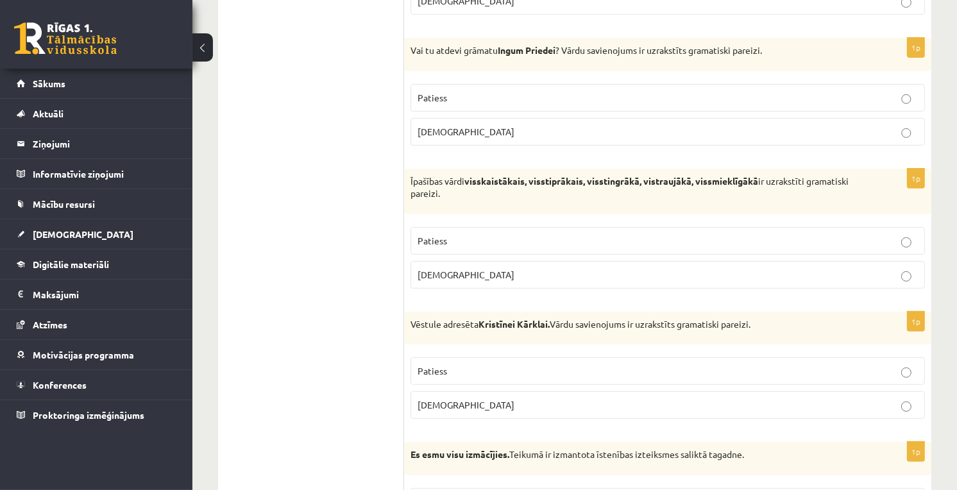
click at [558, 367] on p "Patiess" at bounding box center [668, 370] width 500 height 13
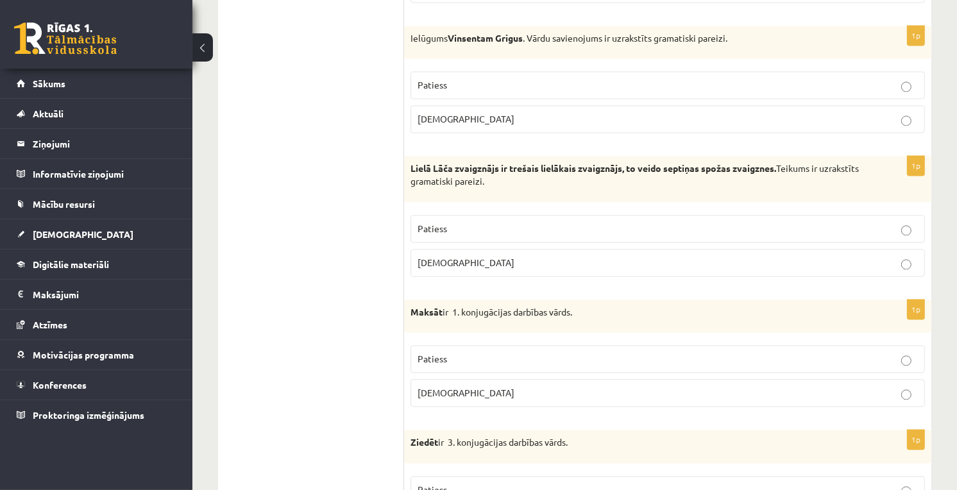
scroll to position [2280, 0]
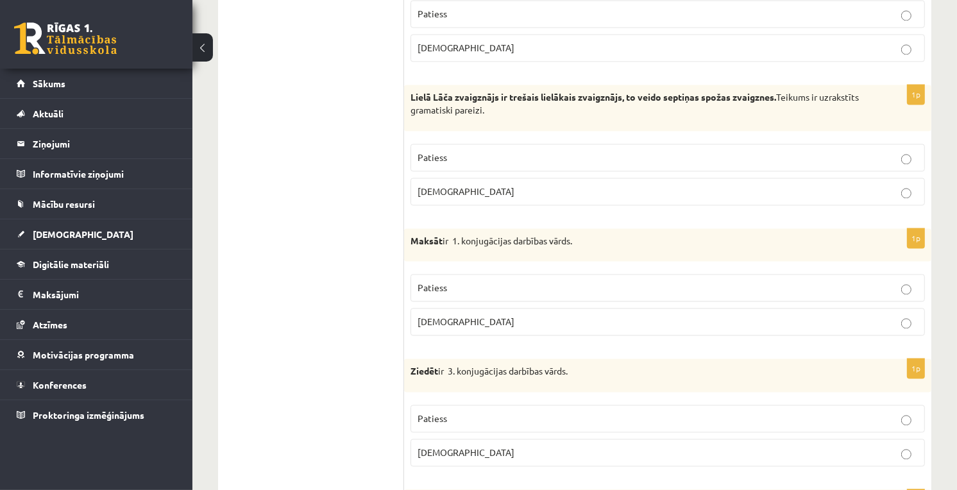
click at [534, 328] on p "Aplams" at bounding box center [668, 321] width 500 height 13
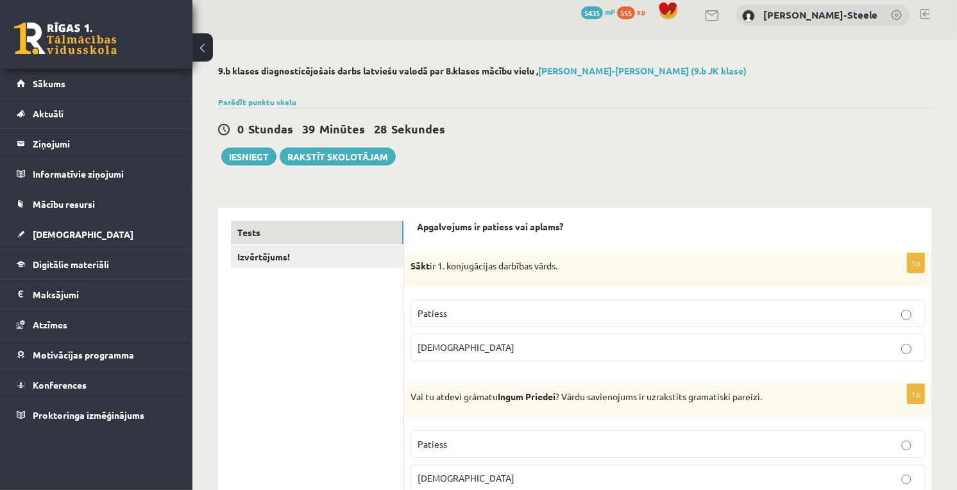
scroll to position [0, 0]
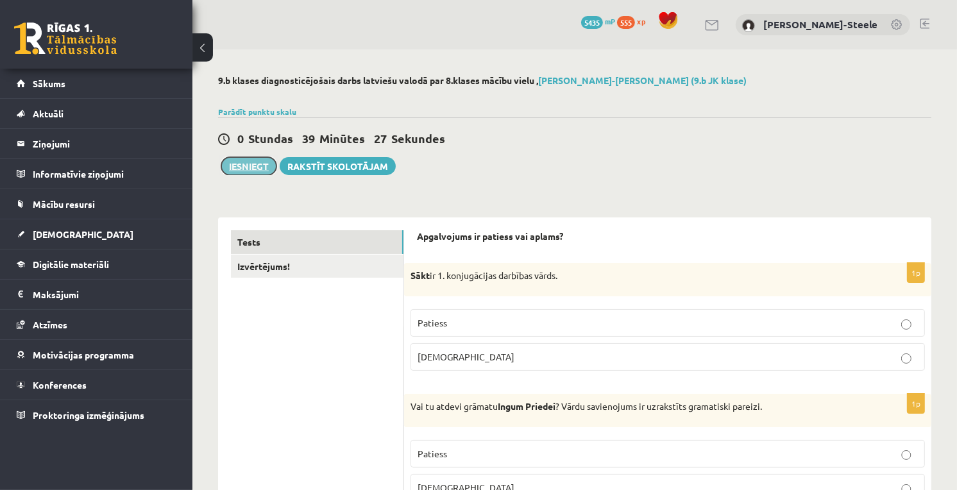
click at [239, 174] on button "Iesniegt" at bounding box center [248, 166] width 55 height 18
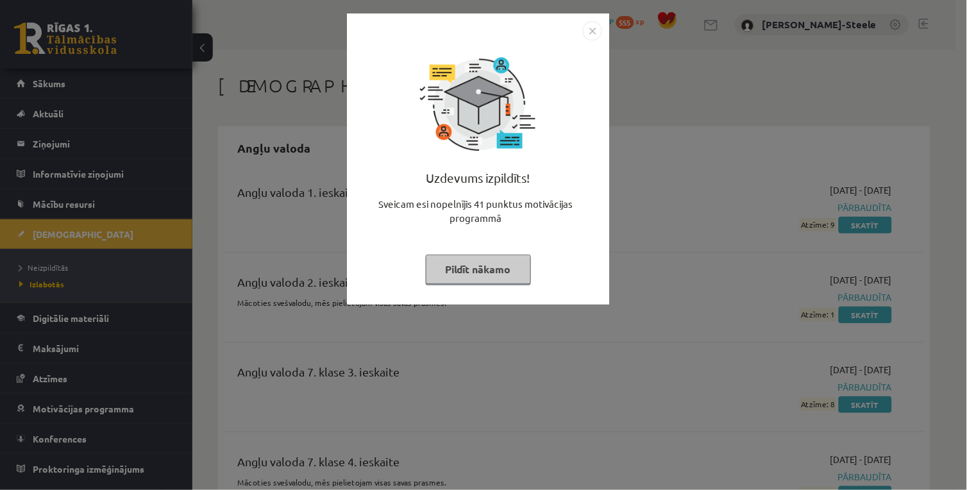
click at [595, 29] on img "Close" at bounding box center [592, 30] width 19 height 19
